Goal: Transaction & Acquisition: Purchase product/service

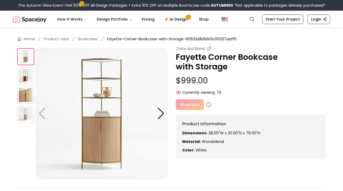
click at [189, 104] on div "Shop Now" at bounding box center [251, 105] width 150 height 11
click at [189, 105] on div "Shop Now" at bounding box center [251, 105] width 150 height 11
click at [190, 106] on div "Shop Now" at bounding box center [251, 105] width 150 height 11
click at [246, 107] on div "Shop Now" at bounding box center [251, 105] width 150 height 11
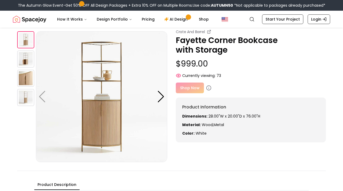
scroll to position [11, 0]
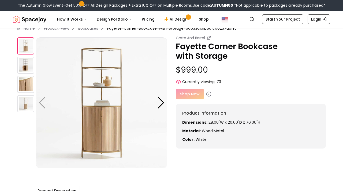
click at [196, 91] on div "Shop Now" at bounding box center [251, 94] width 150 height 11
click at [208, 94] on icon at bounding box center [208, 94] width 5 height 5
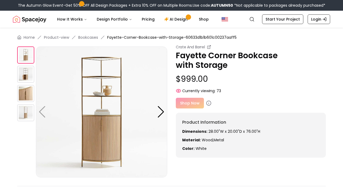
scroll to position [0, 0]
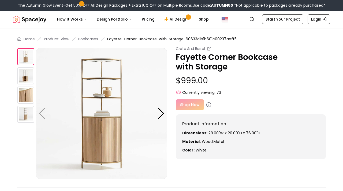
click at [196, 60] on p "Fayette Corner Bookcase with Storage" at bounding box center [251, 61] width 150 height 19
click at [186, 105] on div "Shop Now" at bounding box center [251, 105] width 150 height 11
click at [188, 93] on span "Currently viewing:" at bounding box center [198, 92] width 33 height 5
click at [191, 54] on p "Fayette Corner Bookcase with Storage" at bounding box center [251, 61] width 150 height 19
click at [191, 55] on p "Fayette Corner Bookcase with Storage" at bounding box center [251, 61] width 150 height 19
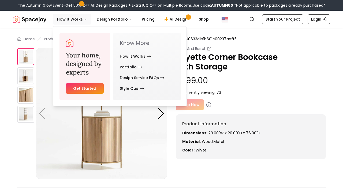
click at [77, 21] on button "How It Works" at bounding box center [72, 19] width 39 height 11
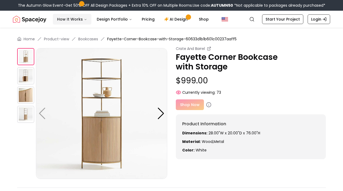
click at [84, 20] on icon "Main" at bounding box center [85, 19] width 3 height 3
click at [251, 59] on p "Fayette Corner Bookcase with Storage" at bounding box center [251, 61] width 150 height 19
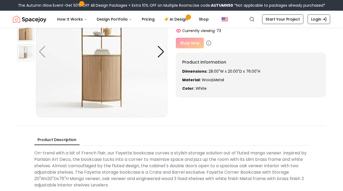
scroll to position [54, 0]
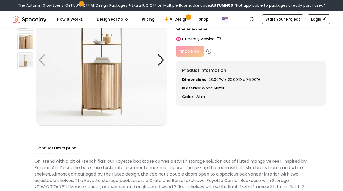
click at [207, 119] on div "Crate And Barrel Fayette Corner Bookcase with Storage $999.00 Currently viewing…" at bounding box center [171, 59] width 309 height 133
click at [189, 53] on div "Shop Now" at bounding box center [251, 51] width 150 height 11
